Goal: Use online tool/utility: Utilize a website feature to perform a specific function

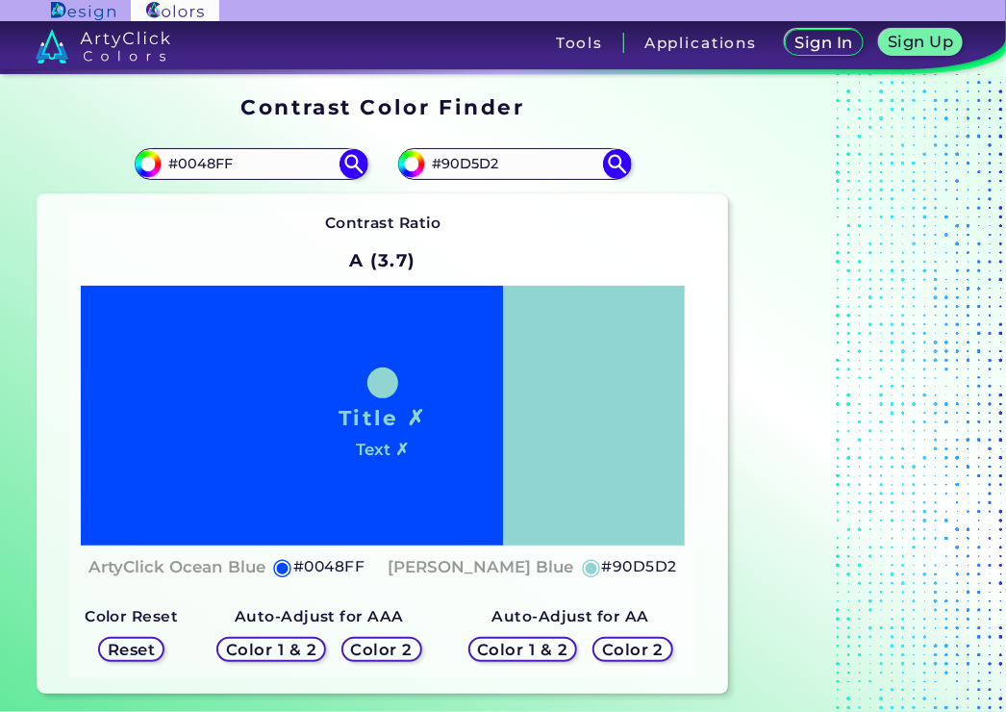
click at [565, 107] on section "Contrast Color Finder" at bounding box center [382, 107] width 705 height 38
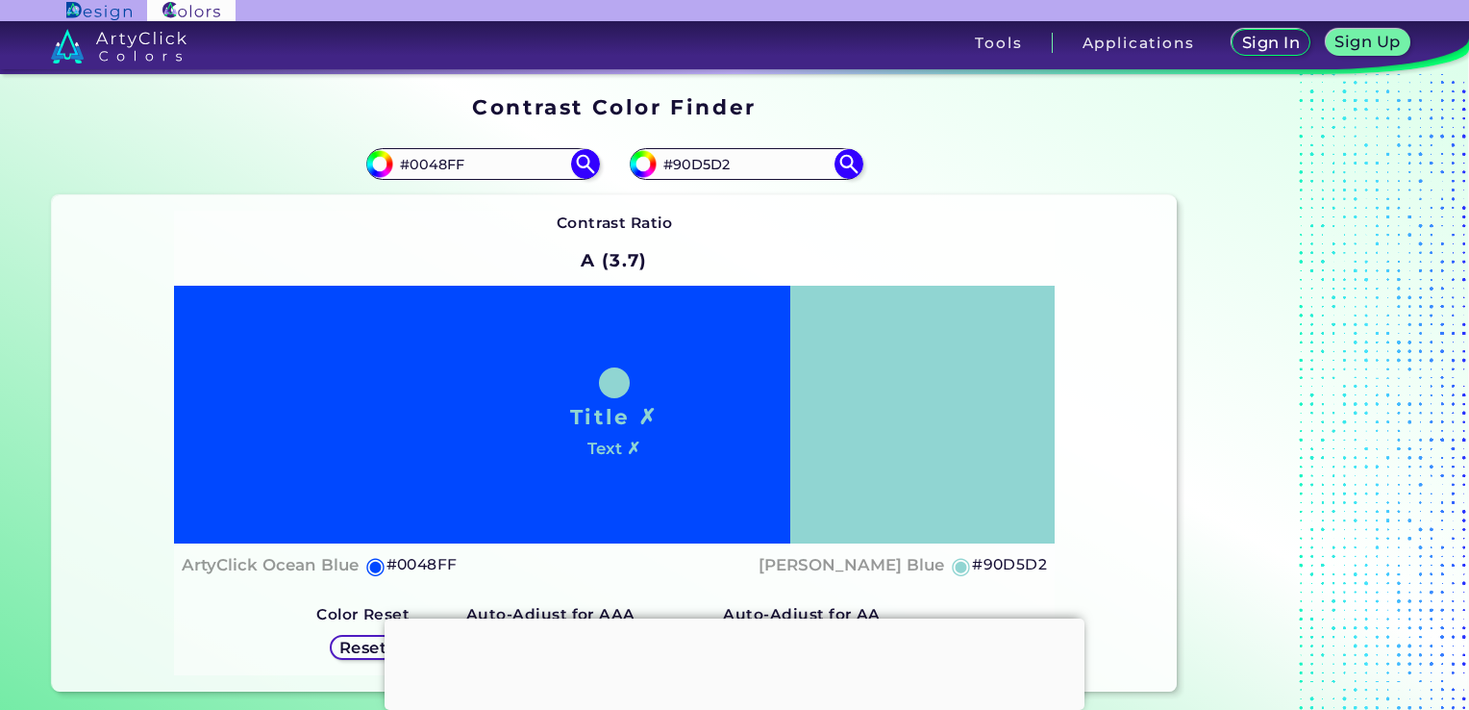
drag, startPoint x: 514, startPoint y: 160, endPoint x: 294, endPoint y: 153, distance: 220.3
click at [294, 153] on div "#0048ff #0048FF" at bounding box center [333, 165] width 563 height 62
paste input "c74245"
type input "#c74245"
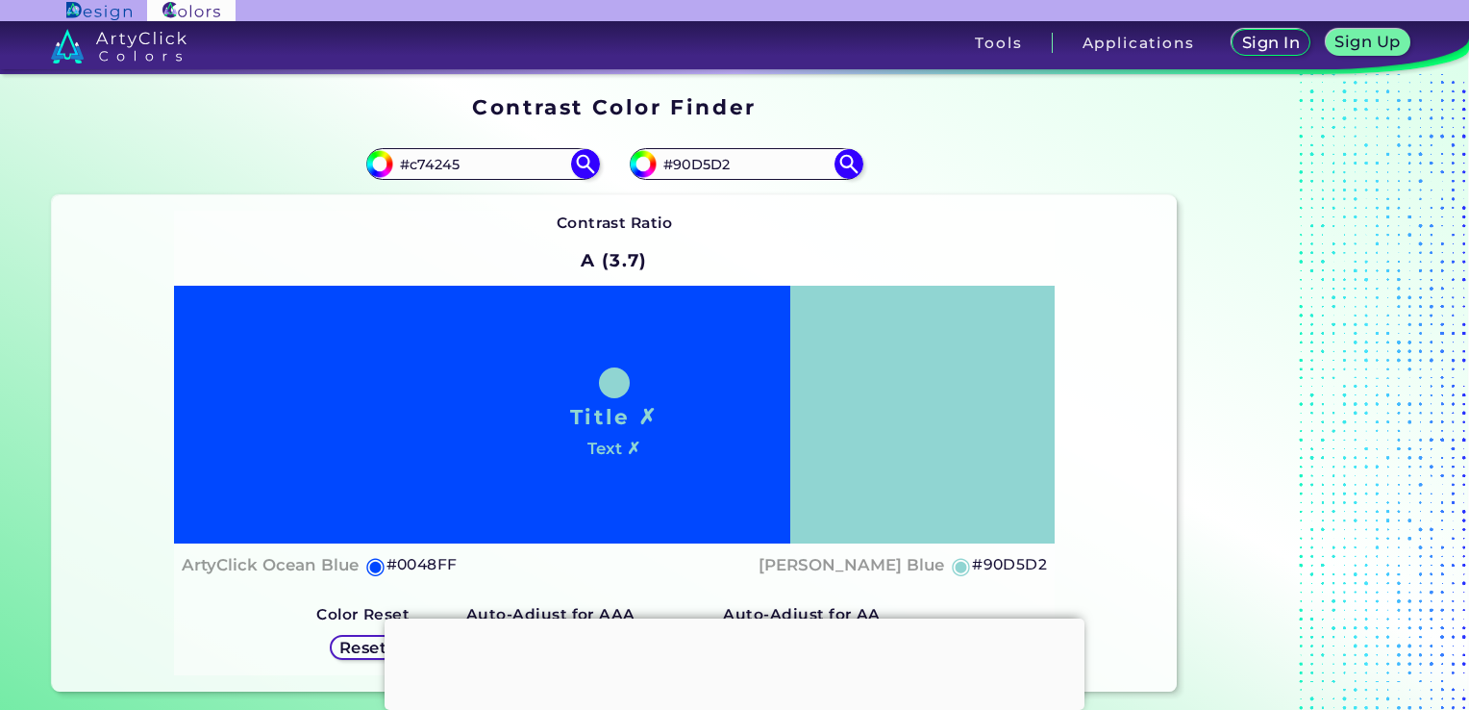
type input "#C74245"
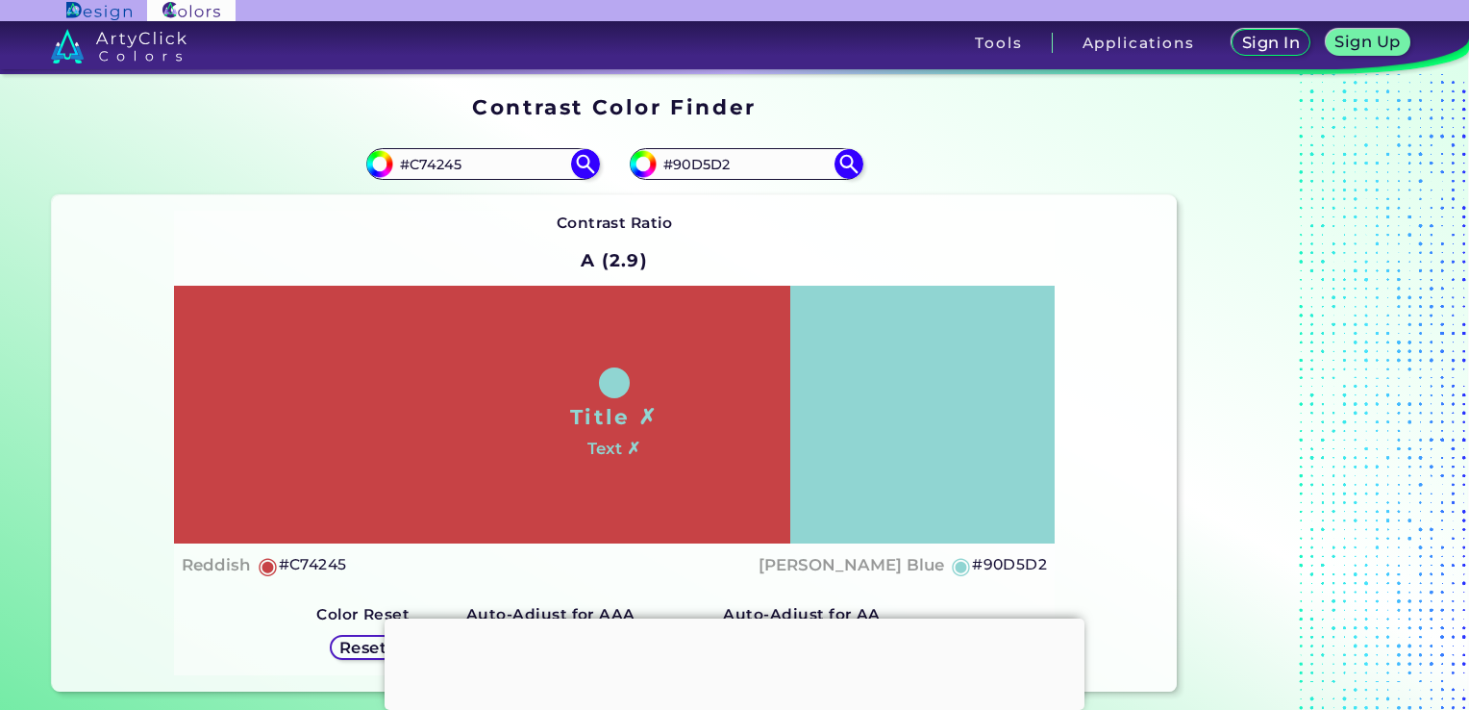
drag, startPoint x: 758, startPoint y: 160, endPoint x: 545, endPoint y: 140, distance: 213.4
click at [545, 140] on section "#c74245 #C74245 #90d5d2 #90D5D2 Contrast Ratio A (2.9) Title ✗ ◉" at bounding box center [614, 412] width 1140 height 573
paste input "42413d"
type input "#42413d"
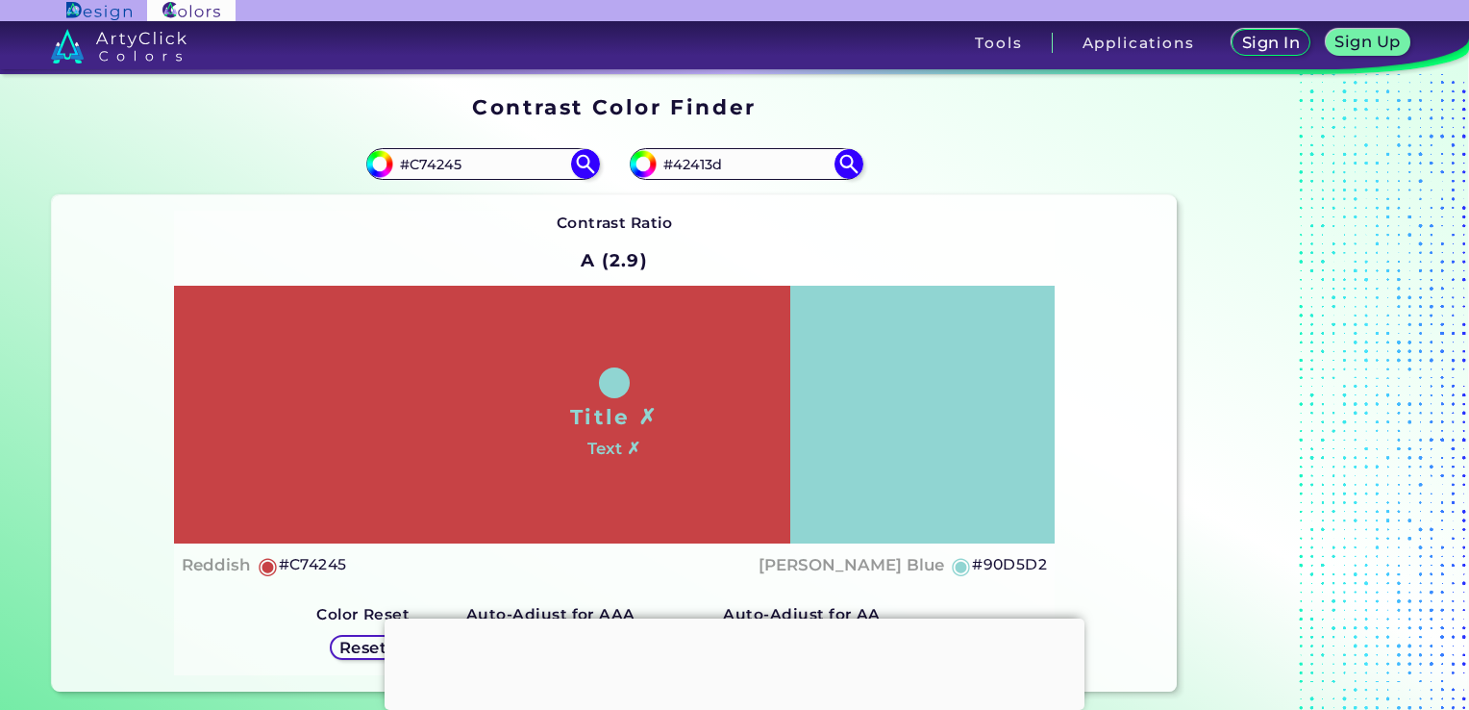
type input "#42413D"
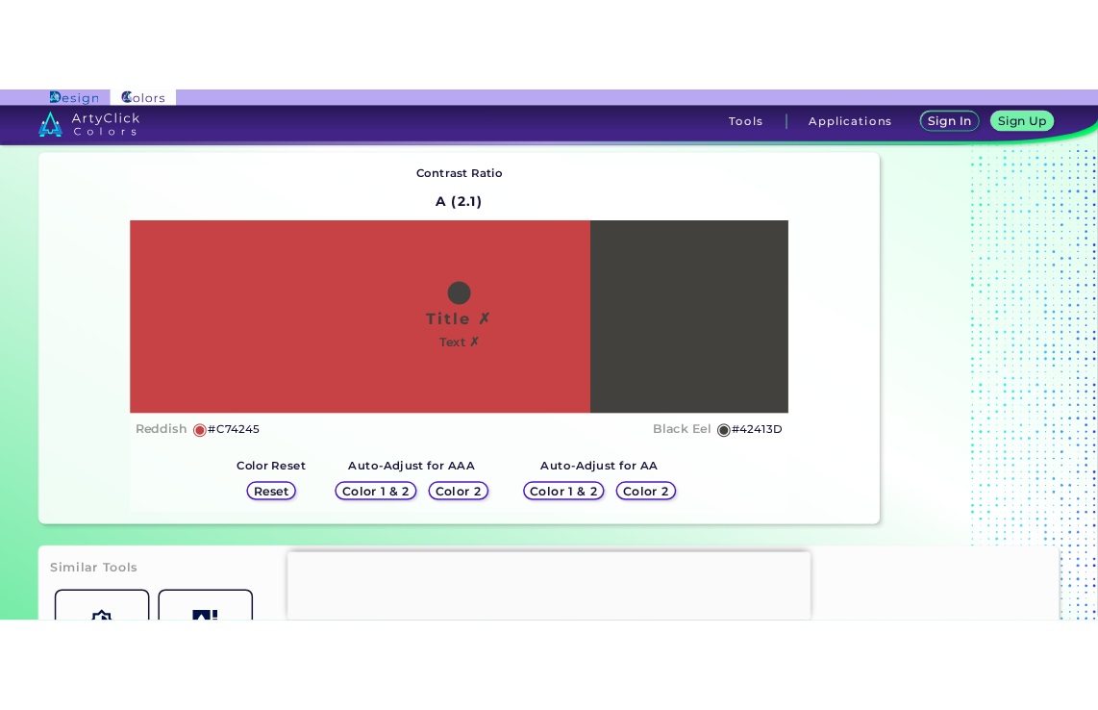
scroll to position [112, 0]
